Goal: Transaction & Acquisition: Subscribe to service/newsletter

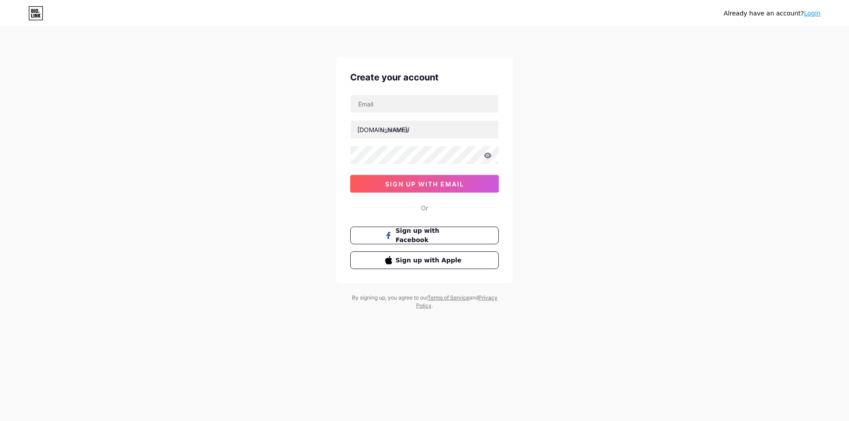
click at [643, 165] on div "Already have an account? Login Create your account [DOMAIN_NAME]/ 0cAFcWeA4jLuW…" at bounding box center [424, 169] width 849 height 338
click at [638, 163] on div "Already have an account? Login Create your account [DOMAIN_NAME]/ 0cAFcWeA4jLuW…" at bounding box center [424, 169] width 849 height 338
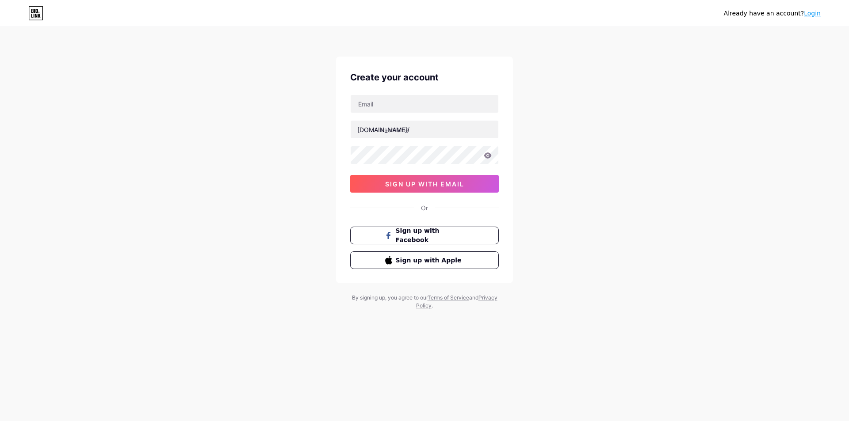
click at [638, 163] on div "Already have an account? Login Create your account [DOMAIN_NAME]/ 0cAFcWeA4jLuW…" at bounding box center [424, 169] width 849 height 338
drag, startPoint x: 632, startPoint y: 179, endPoint x: 633, endPoint y: 168, distance: 10.6
click at [633, 172] on div "Already have an account? Login Create your account [DOMAIN_NAME]/ 0cAFcWeA4jLuW…" at bounding box center [424, 169] width 849 height 338
click at [632, 165] on div "Already have an account? Login Create your account [DOMAIN_NAME]/ 0cAFcWeA4jLuW…" at bounding box center [424, 169] width 849 height 338
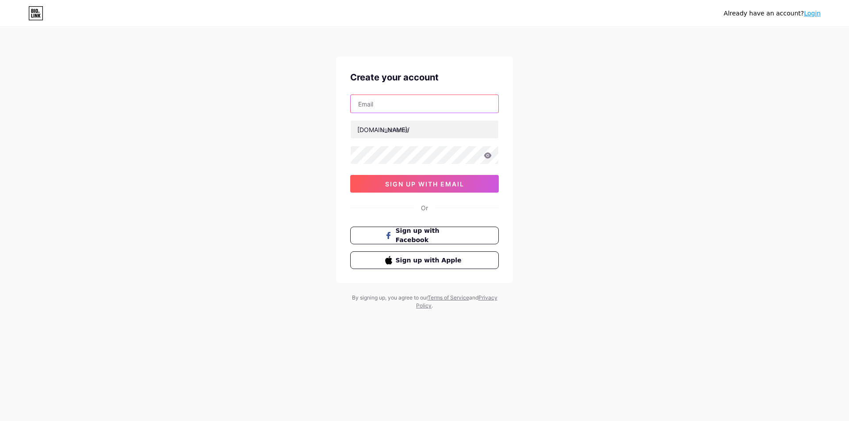
click at [420, 103] on input "text" at bounding box center [425, 104] width 148 height 18
type input "[EMAIL_ADDRESS][DOMAIN_NAME]"
click at [404, 130] on input "text" at bounding box center [425, 130] width 148 height 18
paste input "townplanningsydney"
type input "townplanningsydney"
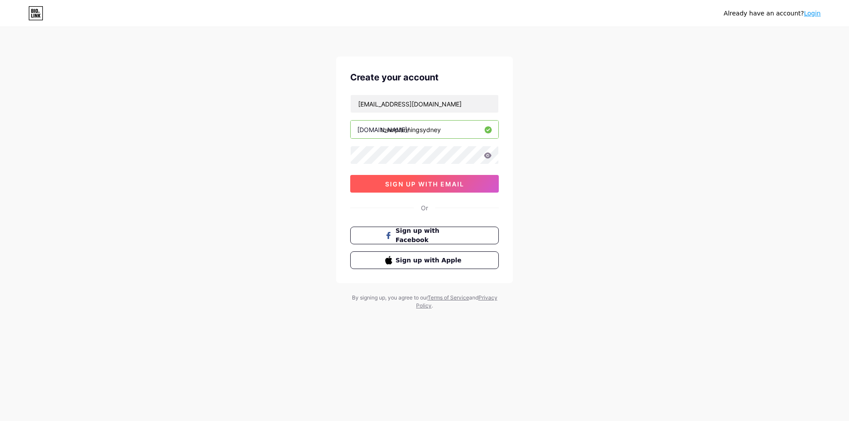
click at [421, 181] on span "sign up with email" at bounding box center [424, 184] width 79 height 8
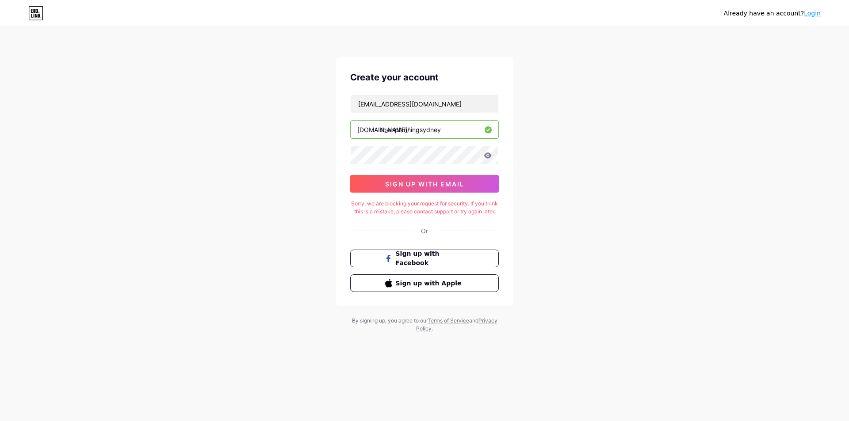
drag, startPoint x: 695, startPoint y: 203, endPoint x: 682, endPoint y: 207, distance: 12.9
click at [696, 203] on div "Already have an account? Login Create your account [EMAIL_ADDRESS][DOMAIN_NAME]…" at bounding box center [424, 180] width 849 height 361
click at [318, 138] on div "Already have an account? Login Create your account [EMAIL_ADDRESS][DOMAIN_NAME]…" at bounding box center [424, 180] width 849 height 361
